Goal: Check status: Check status

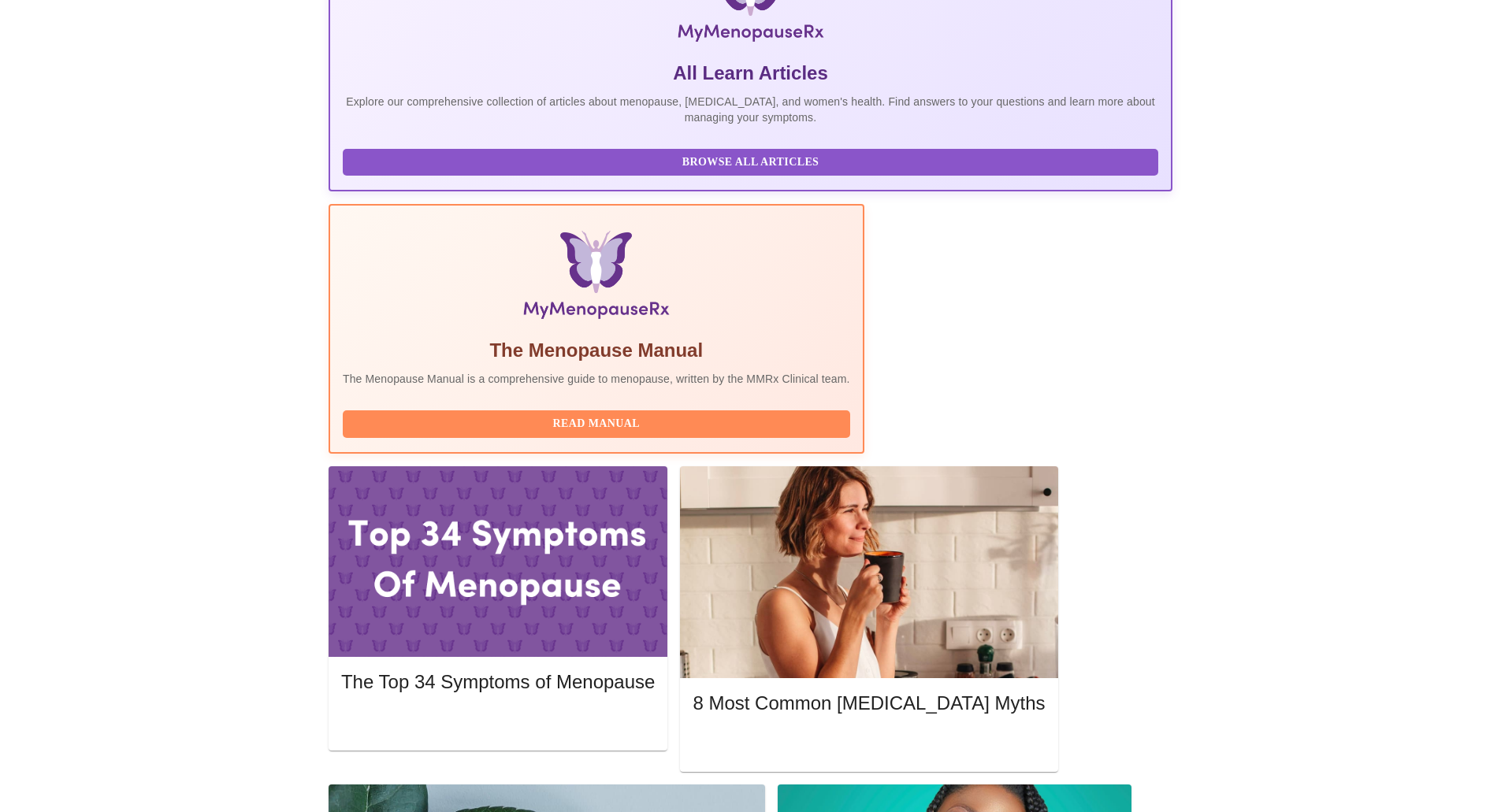
scroll to position [552, 0]
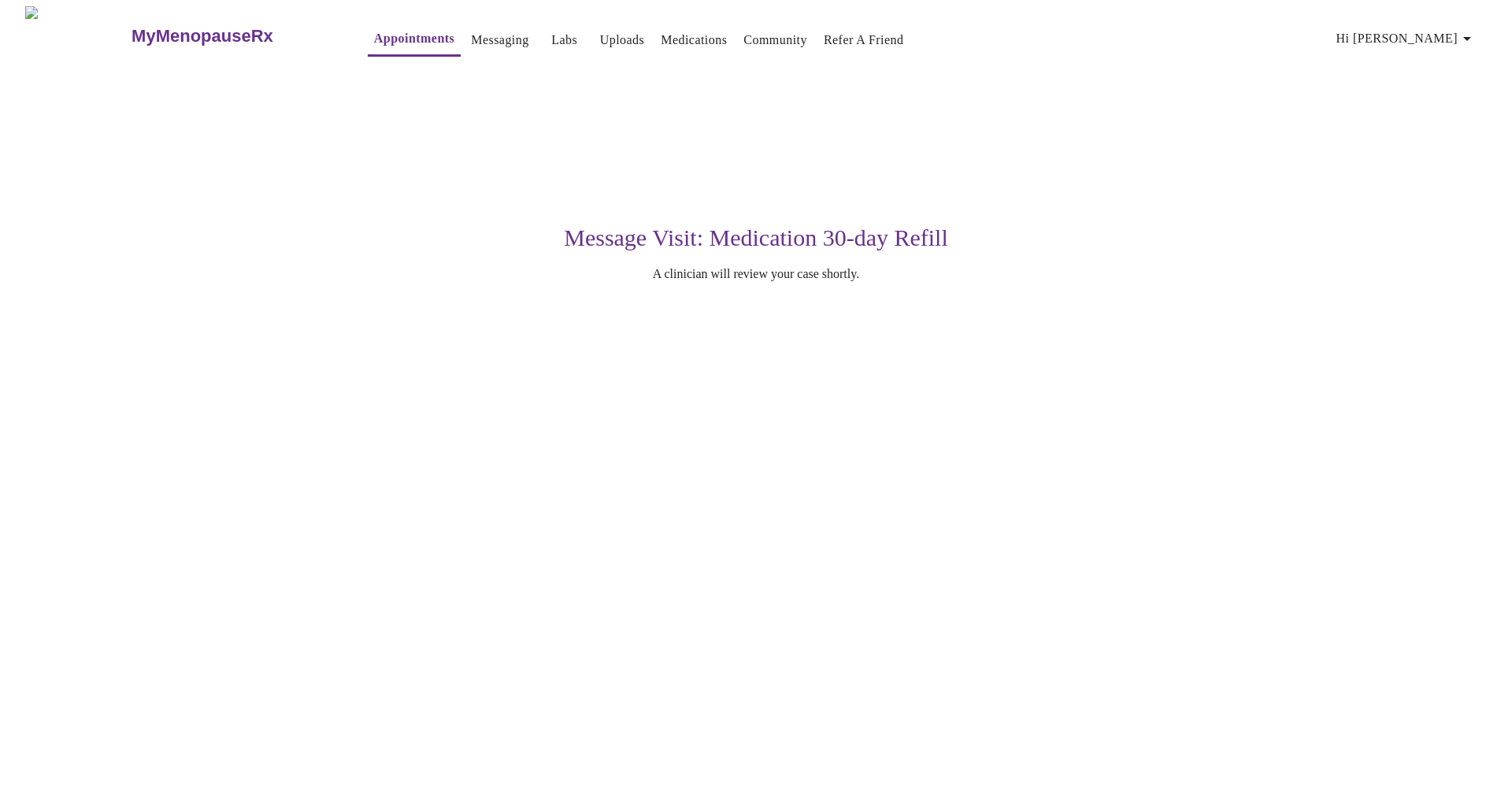
click at [134, 26] on h3 "MyMenopauseRx" at bounding box center [202, 36] width 142 height 20
